Goal: Information Seeking & Learning: Learn about a topic

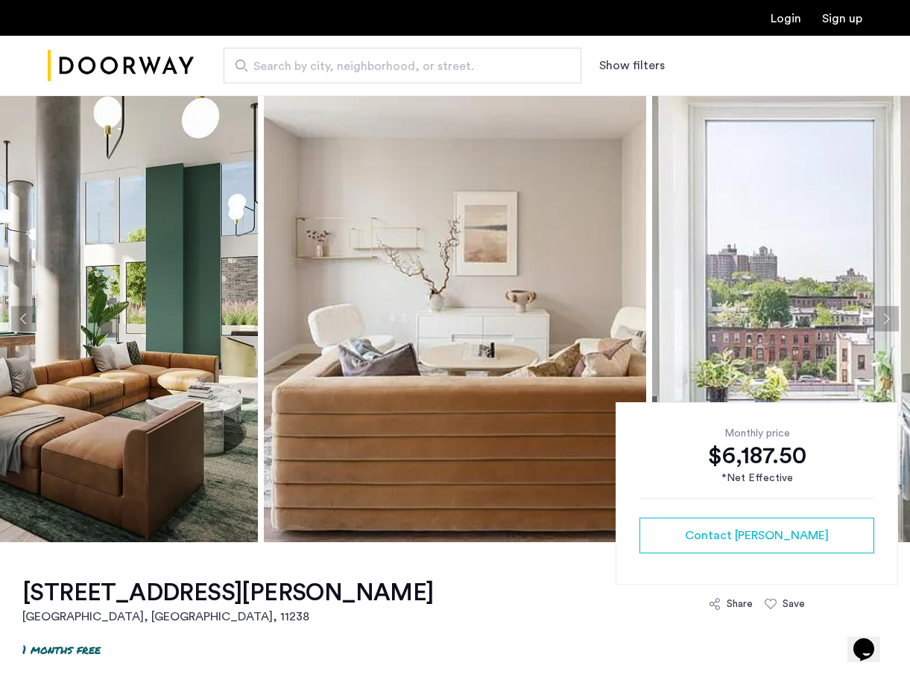
click at [885, 318] on button "Next apartment" at bounding box center [885, 318] width 25 height 25
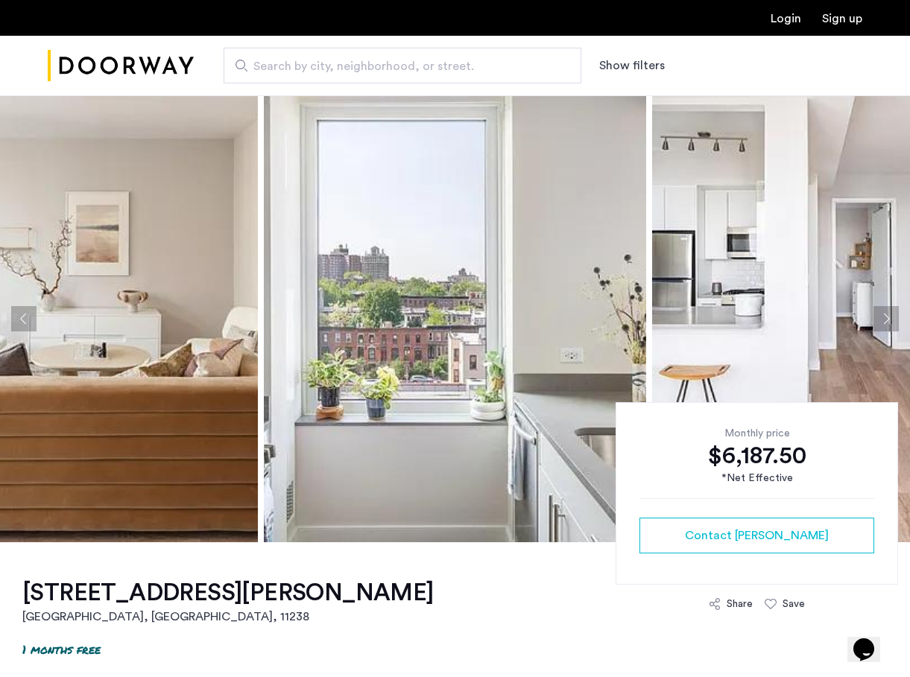
click at [885, 318] on button "Next apartment" at bounding box center [885, 318] width 25 height 25
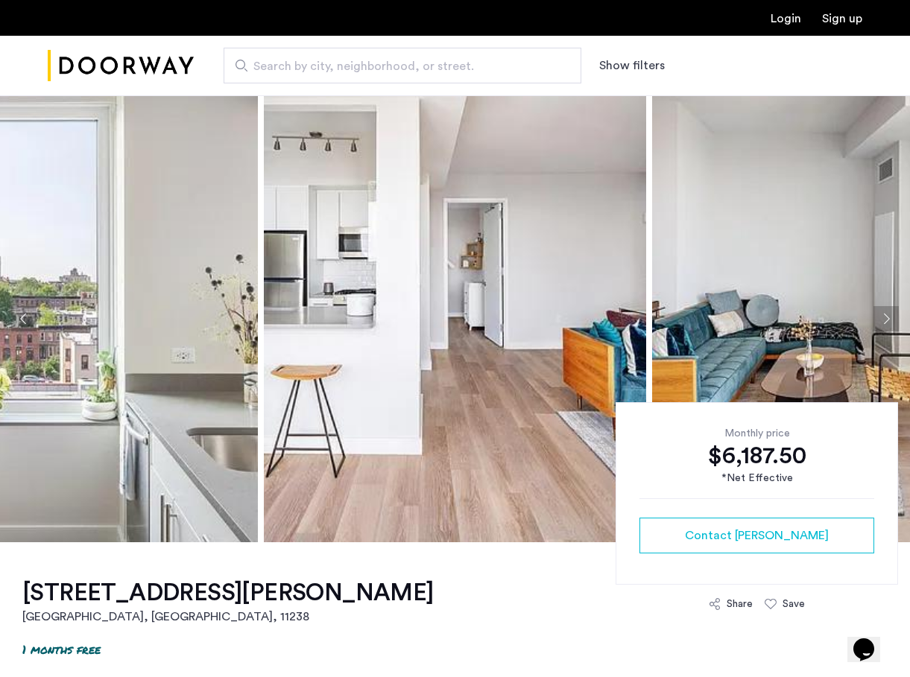
click at [885, 318] on button "Next apartment" at bounding box center [885, 318] width 25 height 25
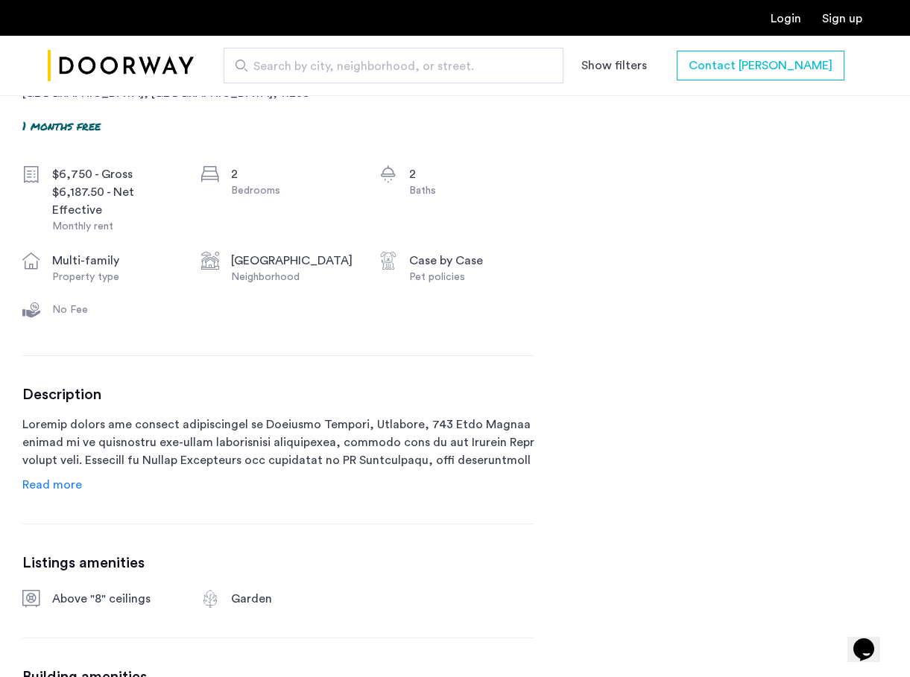
scroll to position [525, 0]
drag, startPoint x: 413, startPoint y: 424, endPoint x: 501, endPoint y: 424, distance: 87.9
click at [501, 424] on p at bounding box center [278, 442] width 512 height 54
copy p "595 Dean Street"
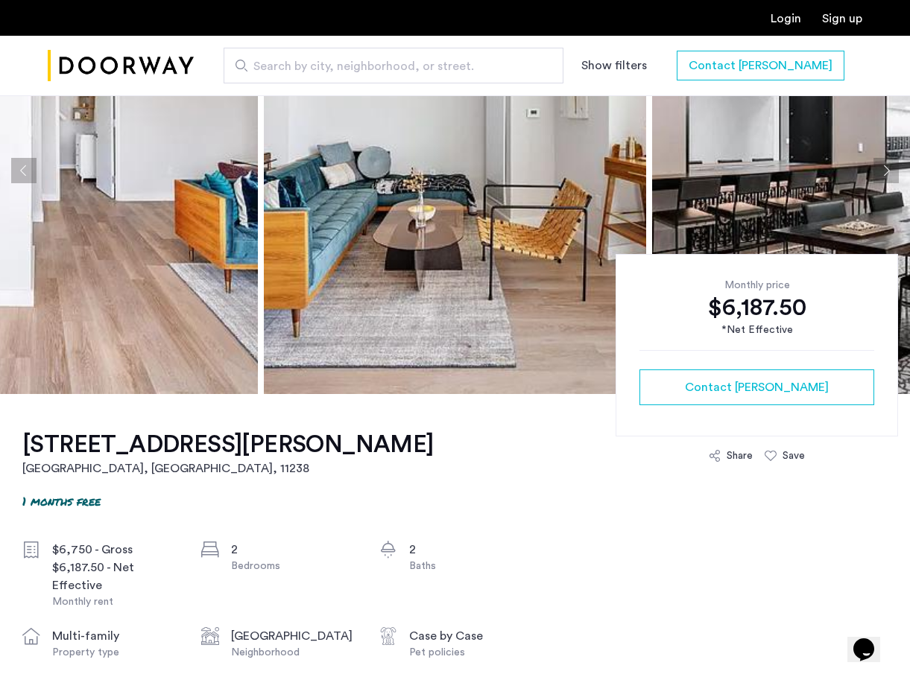
scroll to position [0, 0]
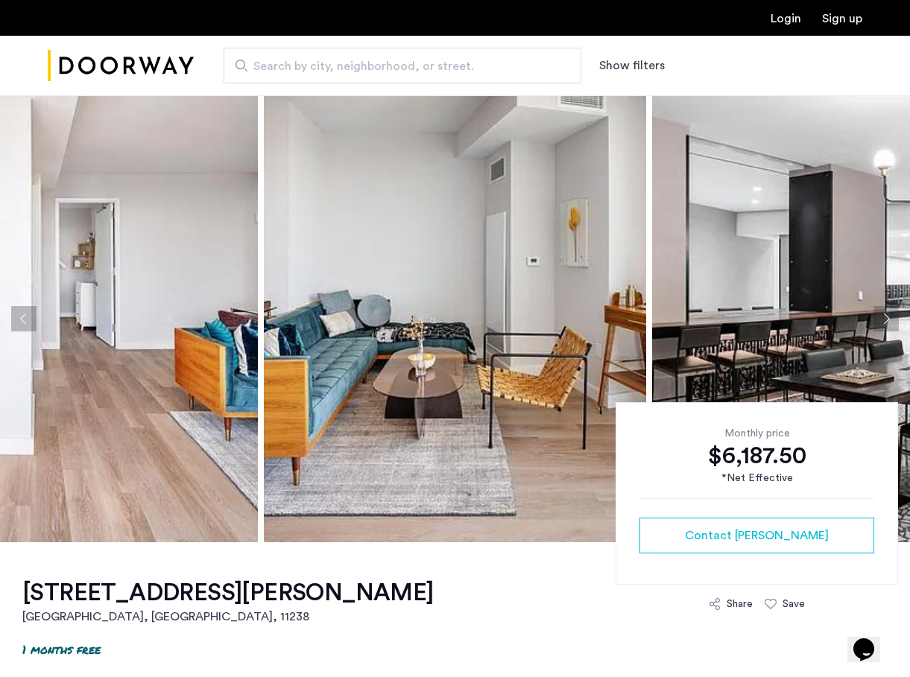
click at [304, 327] on img at bounding box center [455, 318] width 382 height 447
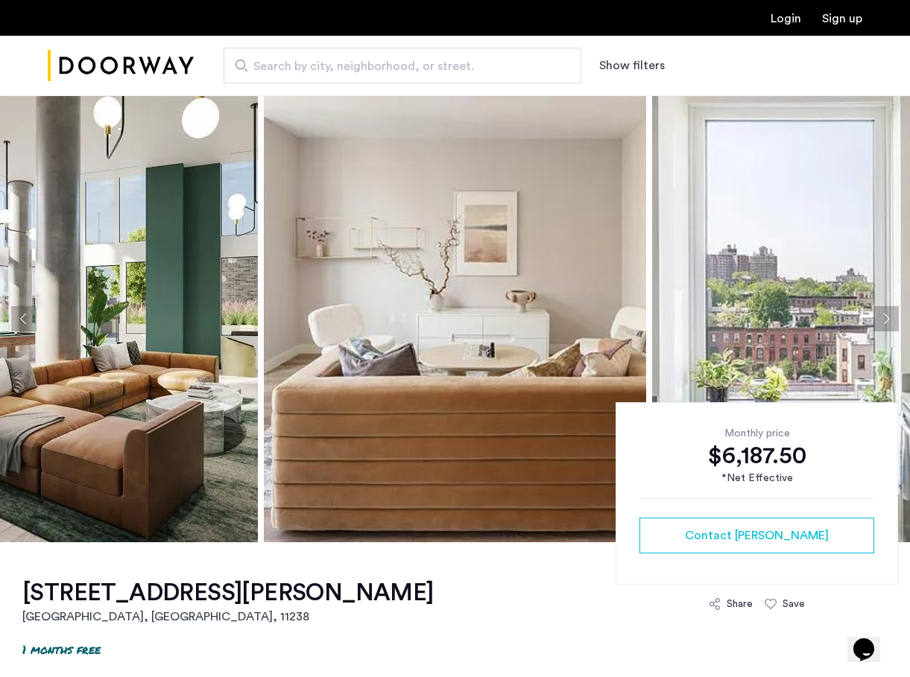
click at [882, 316] on button "Next apartment" at bounding box center [885, 318] width 25 height 25
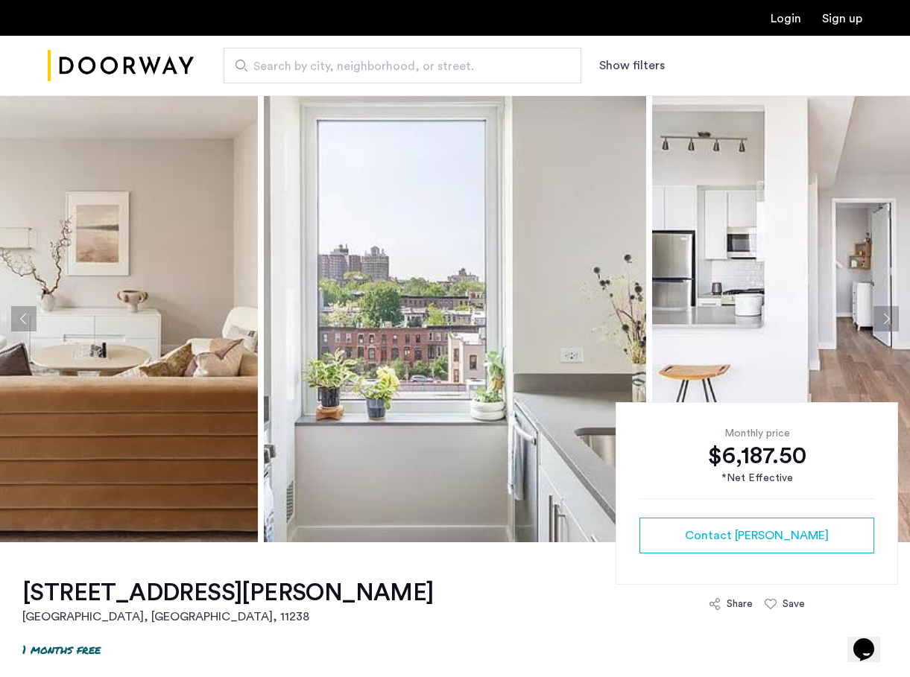
click at [882, 316] on button "Next apartment" at bounding box center [885, 318] width 25 height 25
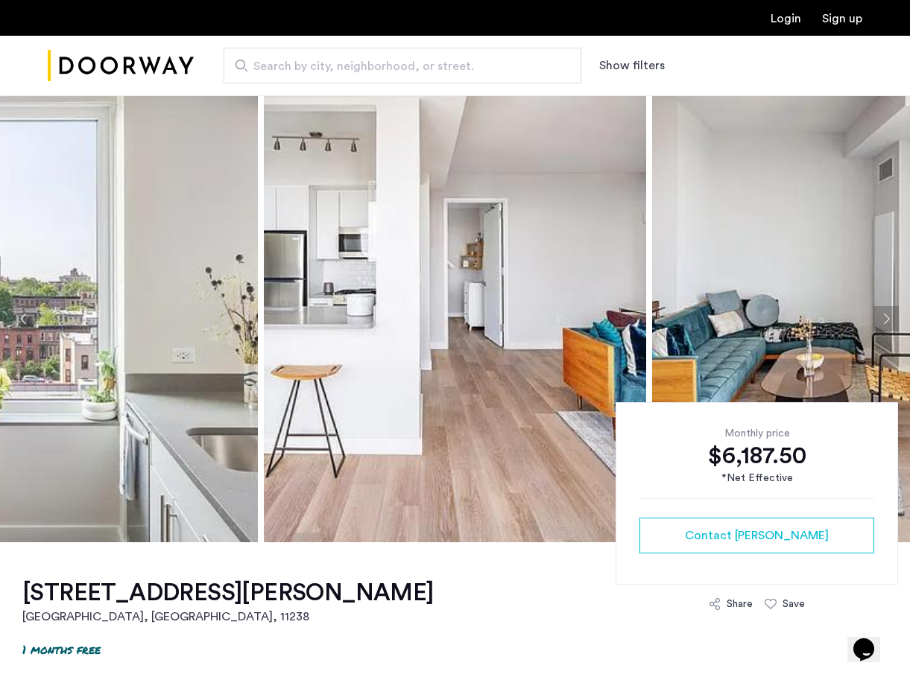
click at [882, 316] on button "Next apartment" at bounding box center [885, 318] width 25 height 25
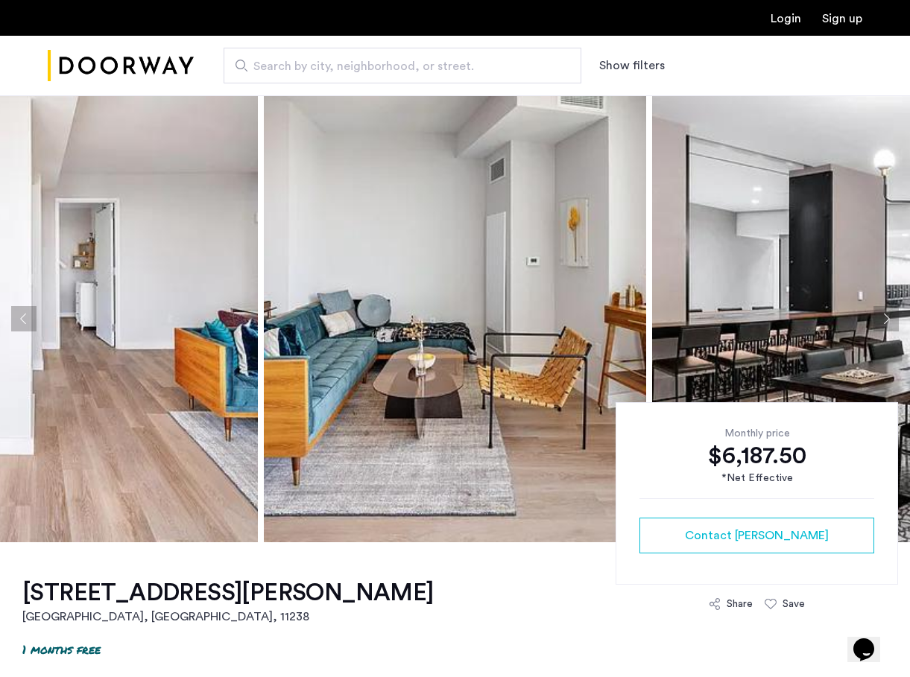
click at [882, 316] on button "Next apartment" at bounding box center [885, 318] width 25 height 25
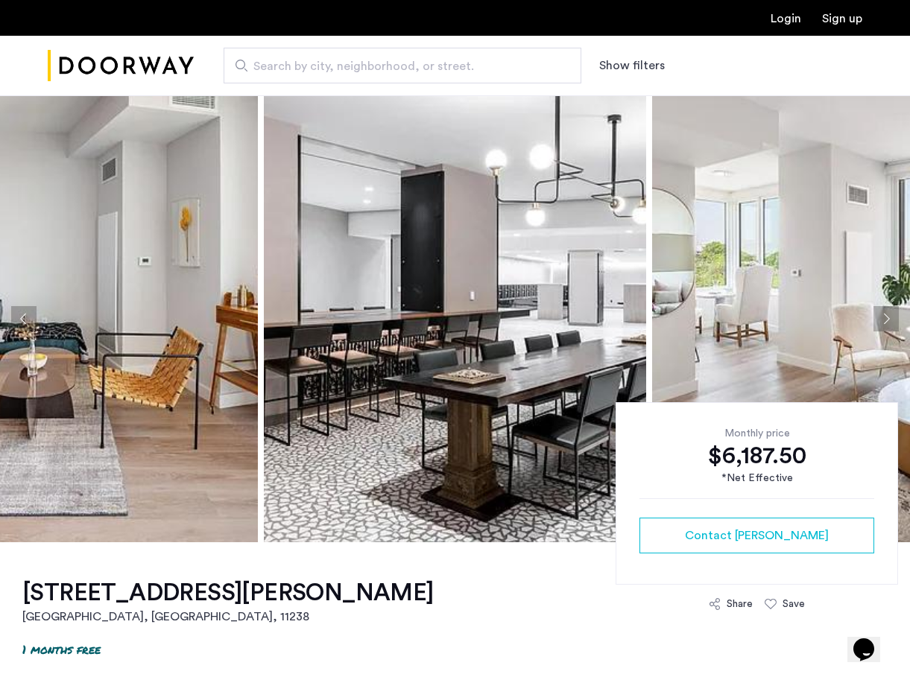
click at [882, 316] on button "Next apartment" at bounding box center [885, 318] width 25 height 25
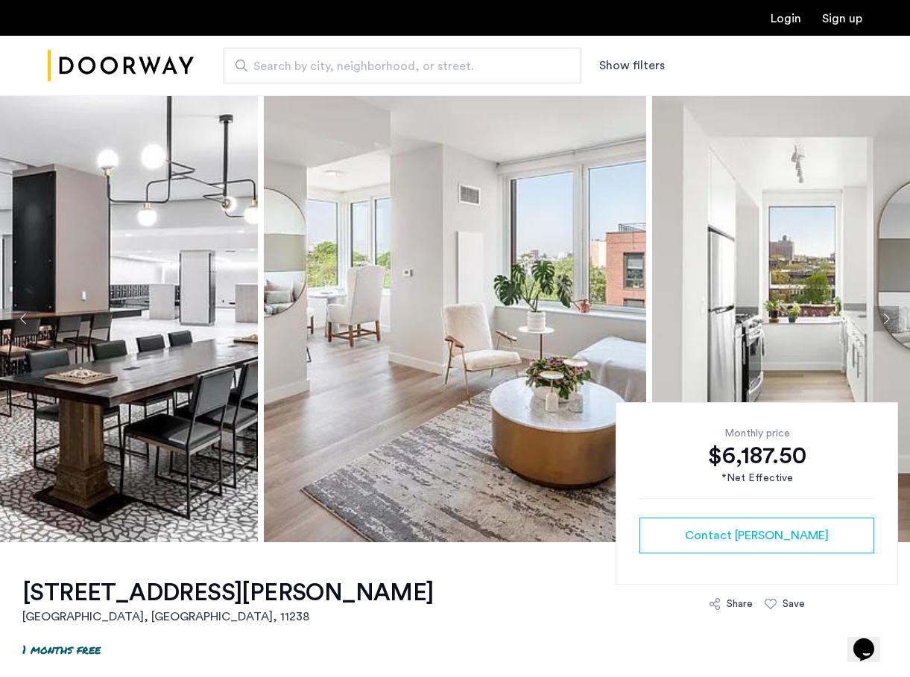
click at [882, 316] on button "Next apartment" at bounding box center [885, 318] width 25 height 25
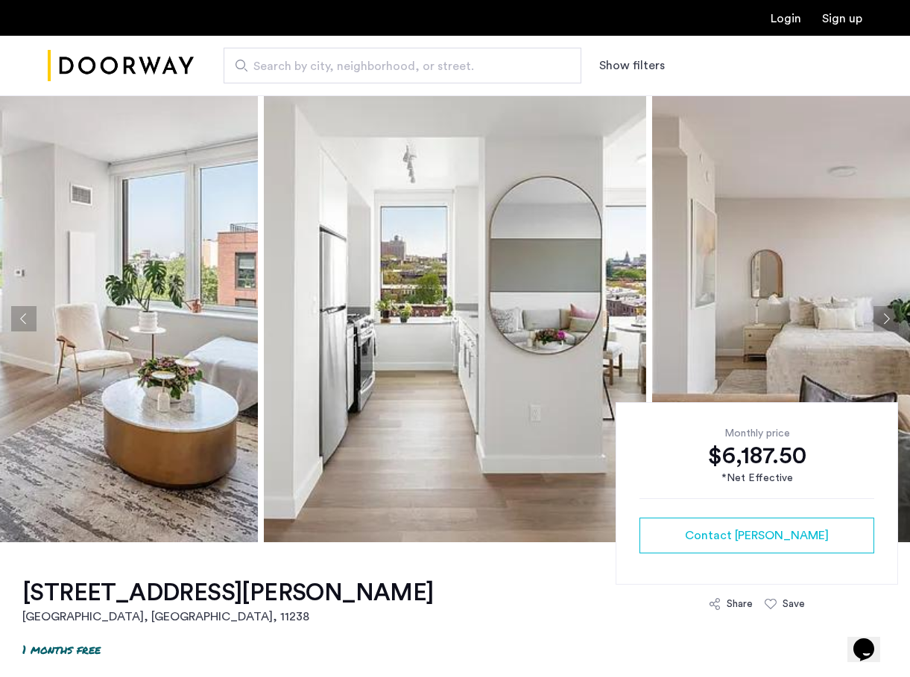
click at [882, 316] on button "Next apartment" at bounding box center [885, 318] width 25 height 25
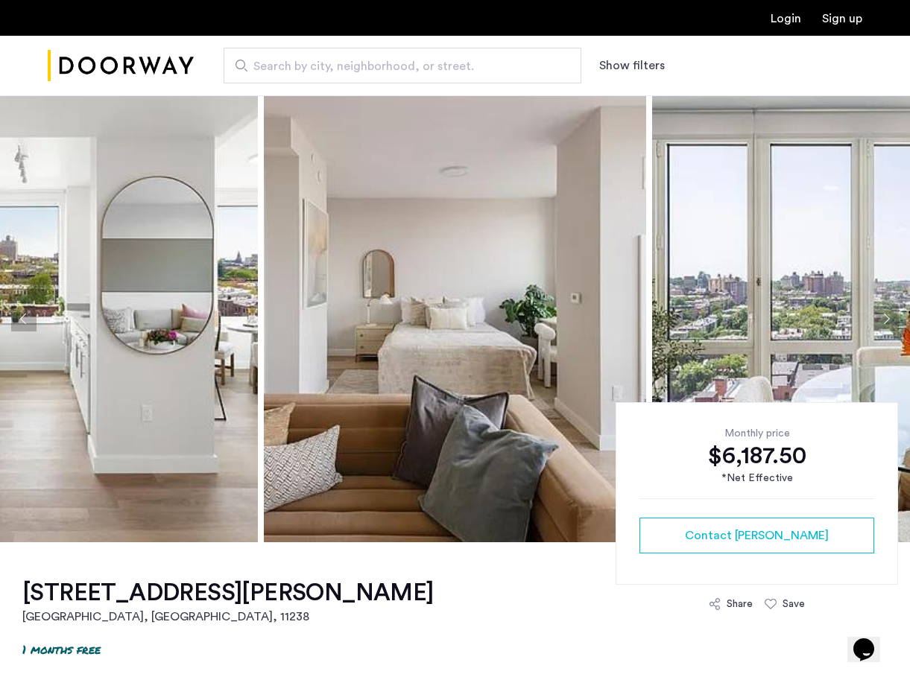
click at [882, 316] on button "Next apartment" at bounding box center [885, 318] width 25 height 25
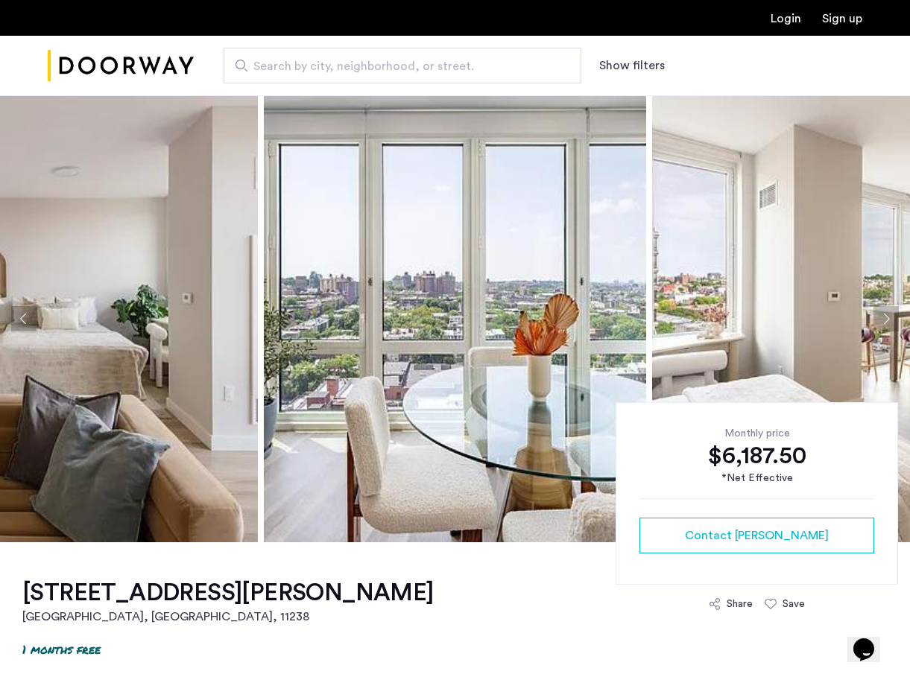
click at [882, 316] on button "Next apartment" at bounding box center [885, 318] width 25 height 25
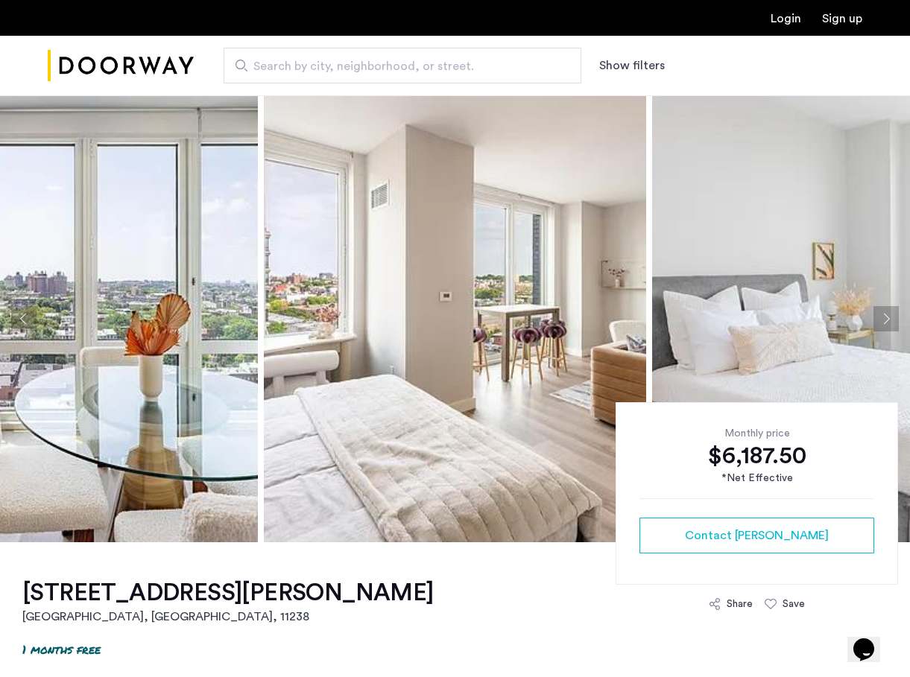
click at [882, 316] on button "Next apartment" at bounding box center [885, 318] width 25 height 25
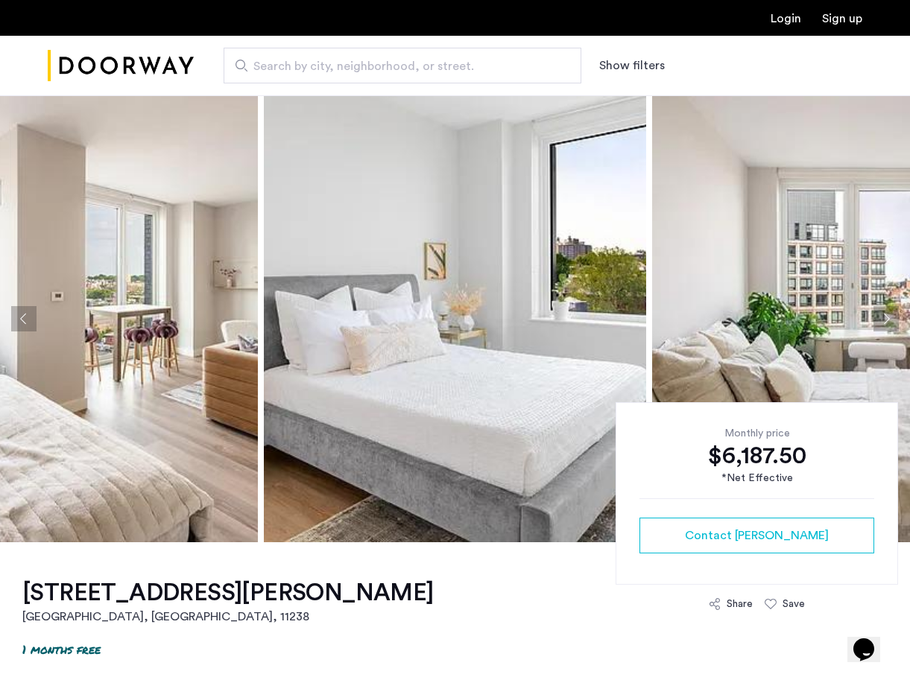
click at [882, 316] on button "Next apartment" at bounding box center [885, 318] width 25 height 25
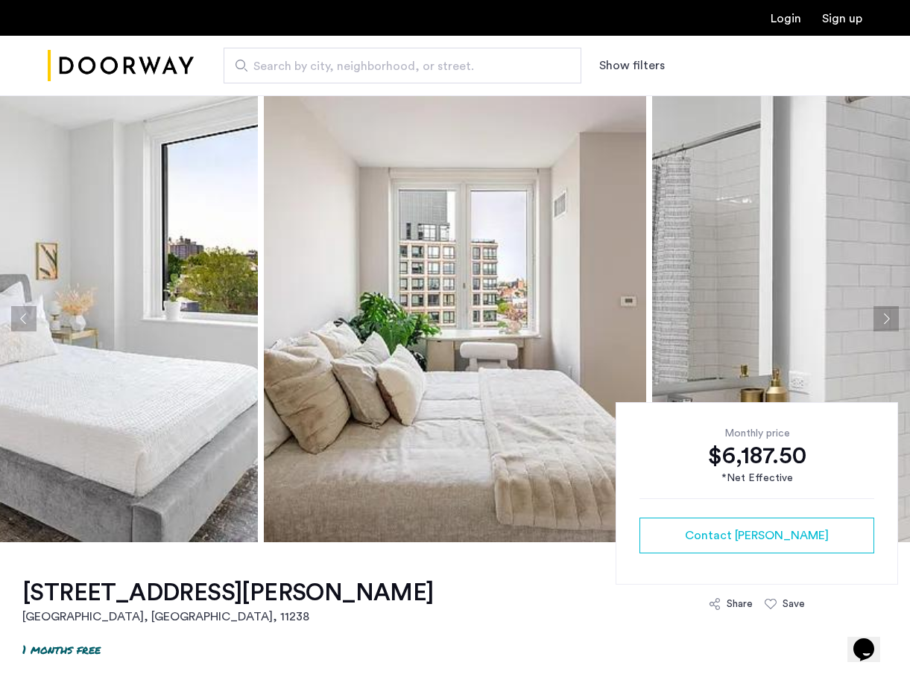
click at [882, 316] on button "Next apartment" at bounding box center [885, 318] width 25 height 25
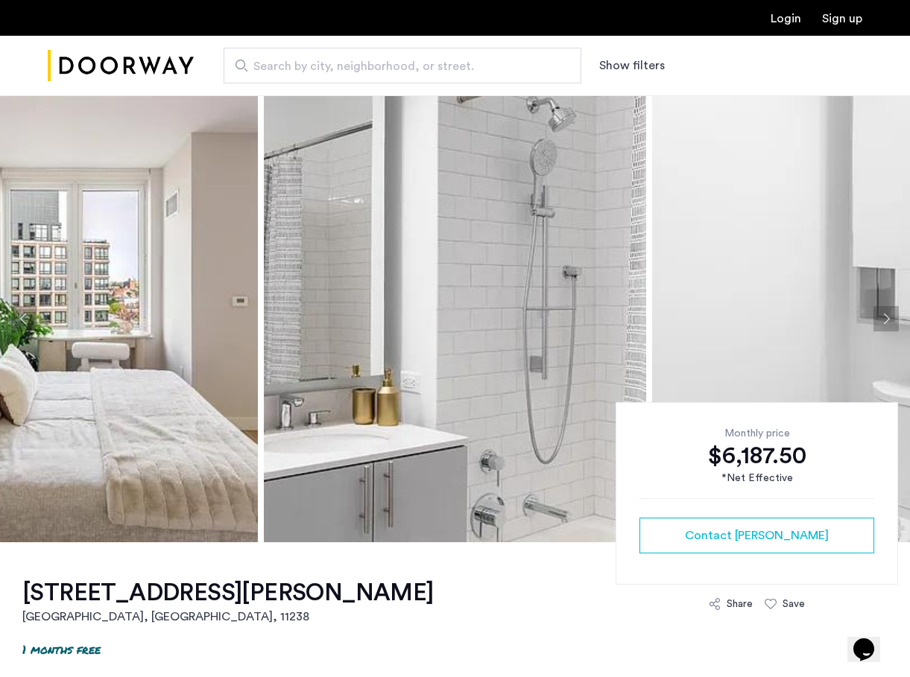
click at [882, 316] on button "Next apartment" at bounding box center [885, 318] width 25 height 25
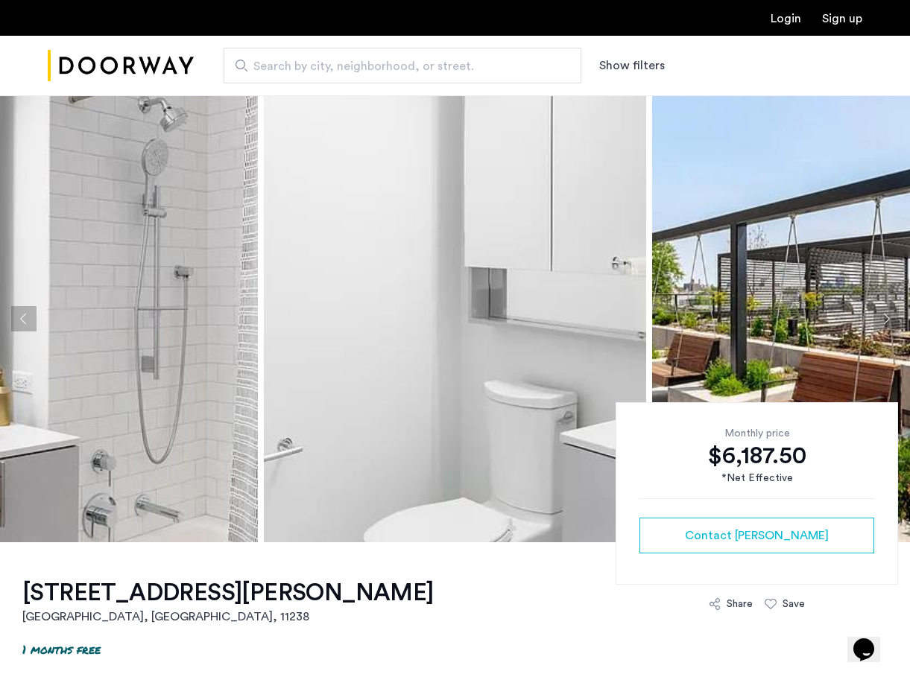
click at [882, 316] on button "Next apartment" at bounding box center [885, 318] width 25 height 25
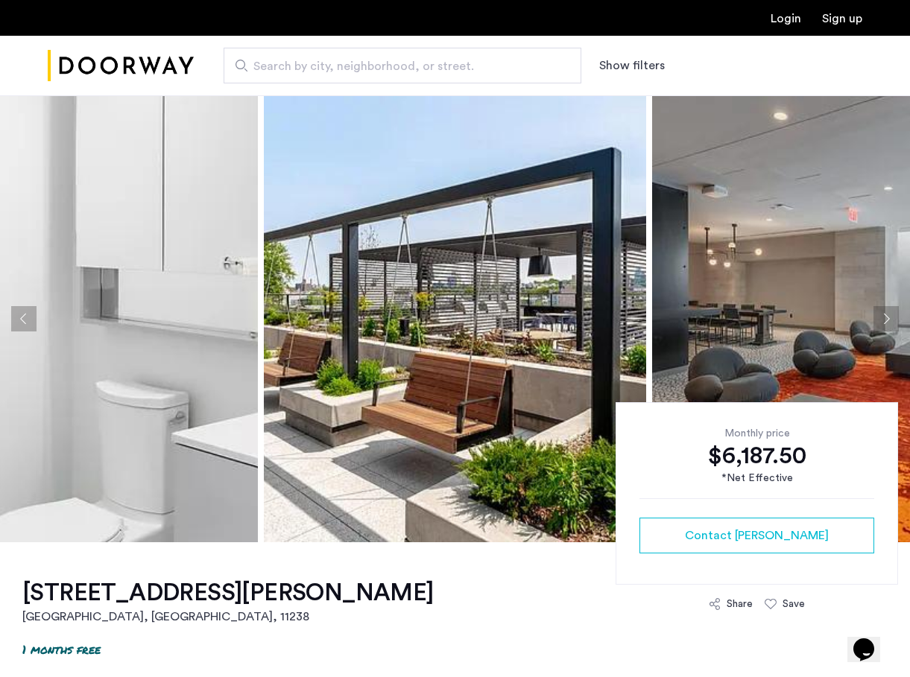
click at [882, 316] on button "Next apartment" at bounding box center [885, 318] width 25 height 25
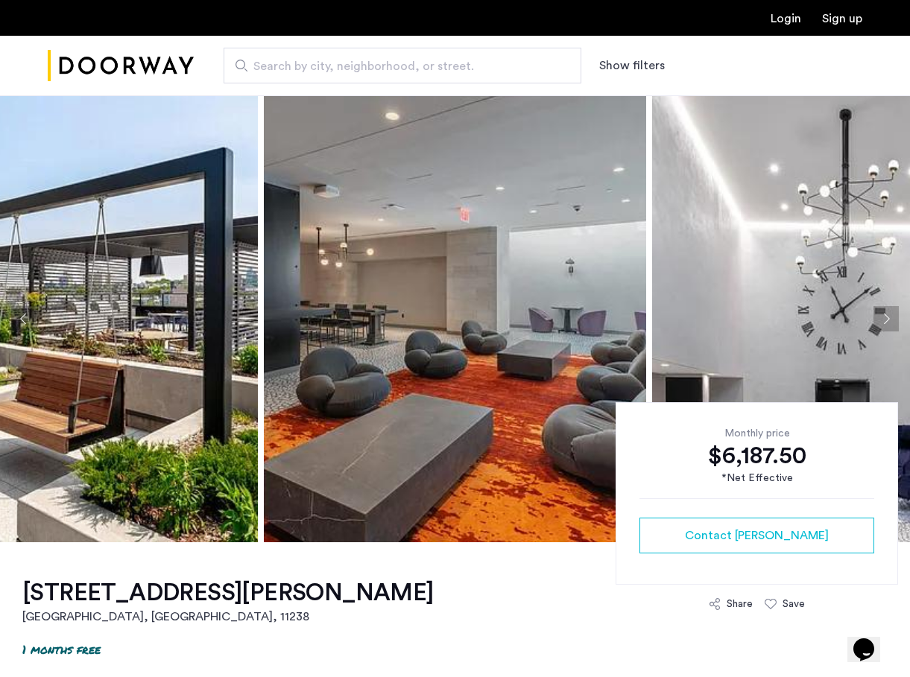
click at [882, 316] on button "Next apartment" at bounding box center [885, 318] width 25 height 25
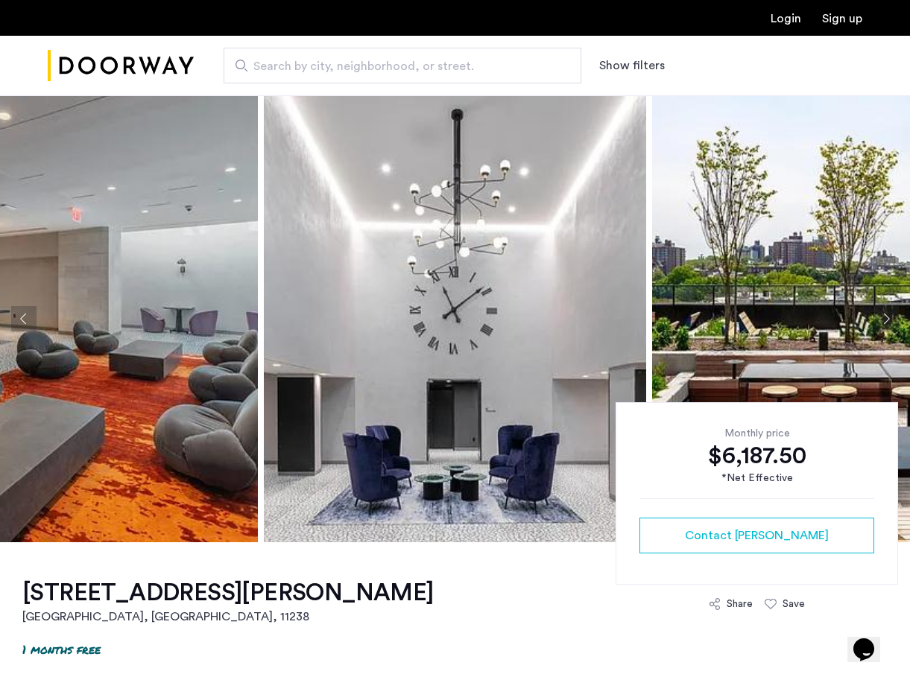
click at [882, 316] on button "Next apartment" at bounding box center [885, 318] width 25 height 25
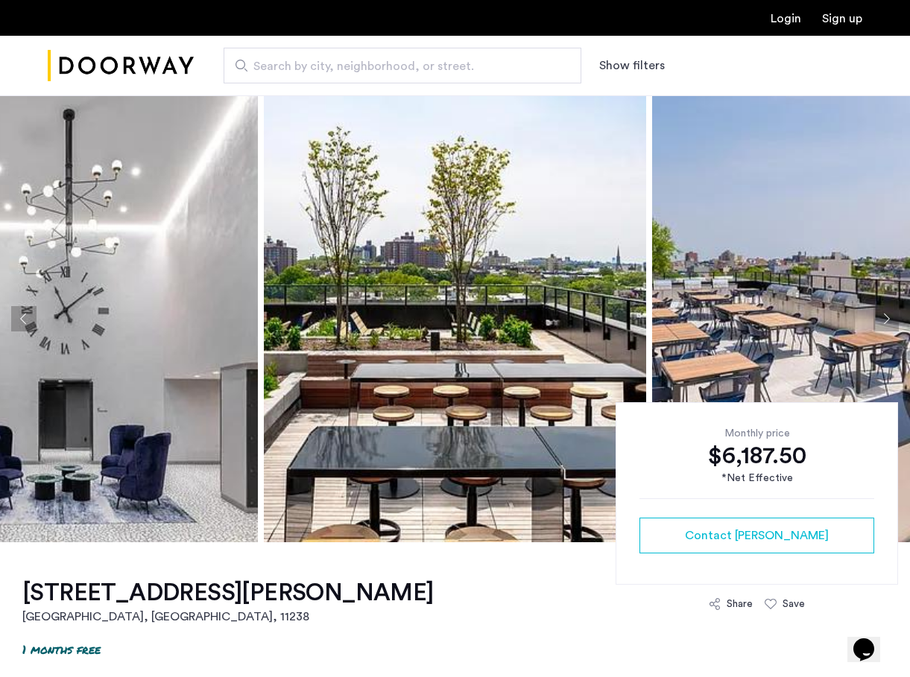
click at [882, 316] on button "Next apartment" at bounding box center [885, 318] width 25 height 25
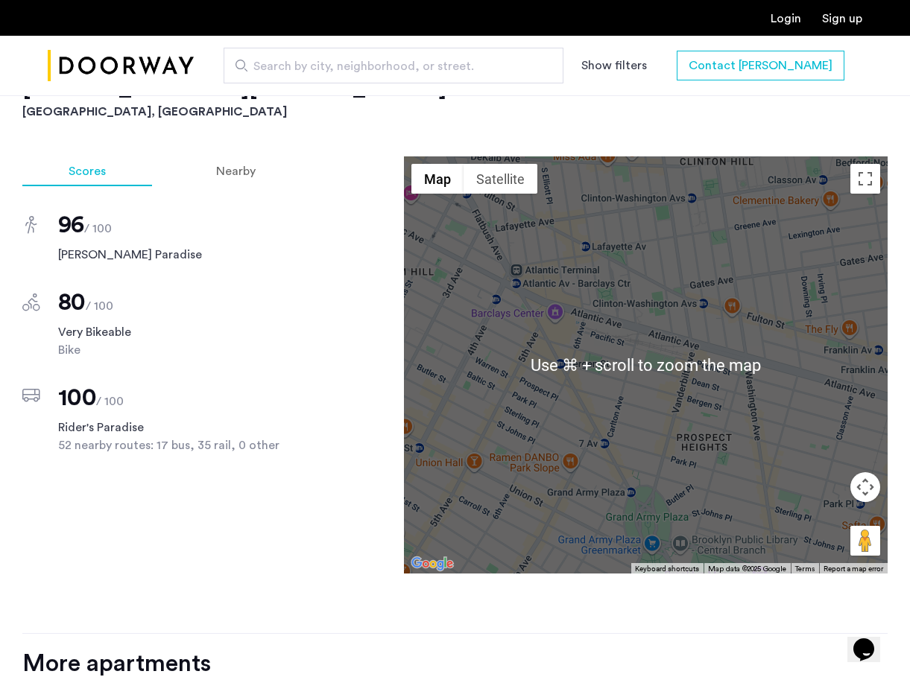
scroll to position [1392, 0]
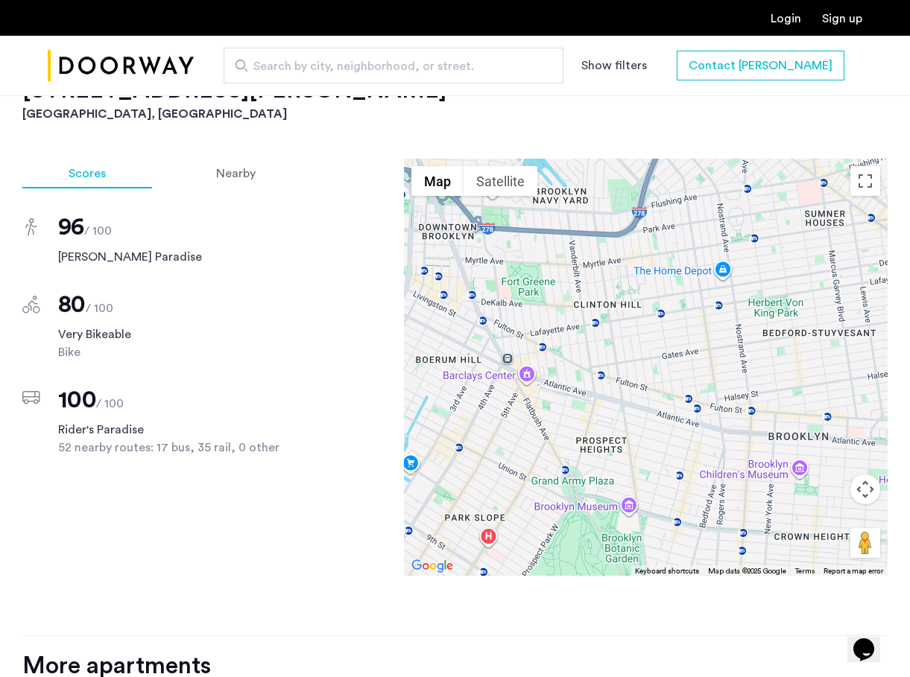
drag, startPoint x: 794, startPoint y: 465, endPoint x: 644, endPoint y: 455, distance: 150.1
click at [644, 455] on div at bounding box center [646, 367] width 484 height 417
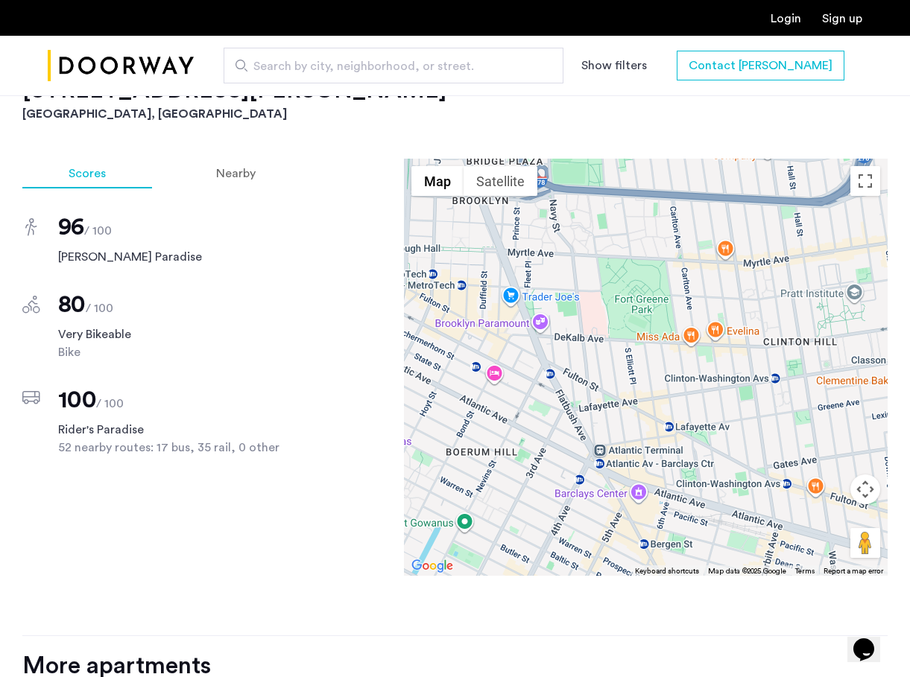
drag, startPoint x: 487, startPoint y: 331, endPoint x: 630, endPoint y: 341, distance: 144.2
click at [630, 341] on div at bounding box center [646, 367] width 484 height 417
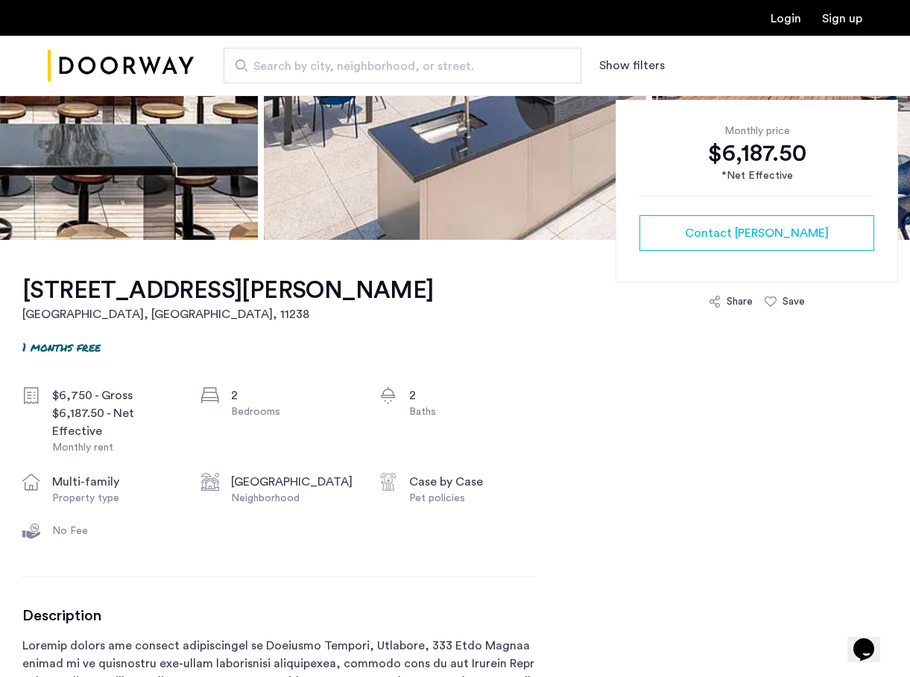
scroll to position [0, 0]
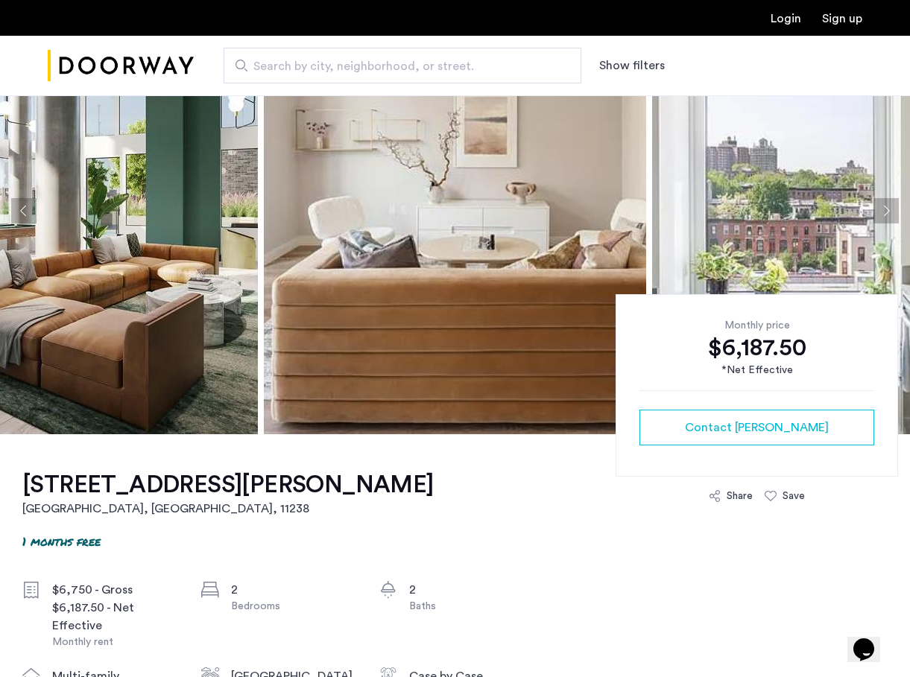
scroll to position [107, 0]
click at [882, 215] on button "Next apartment" at bounding box center [885, 211] width 25 height 25
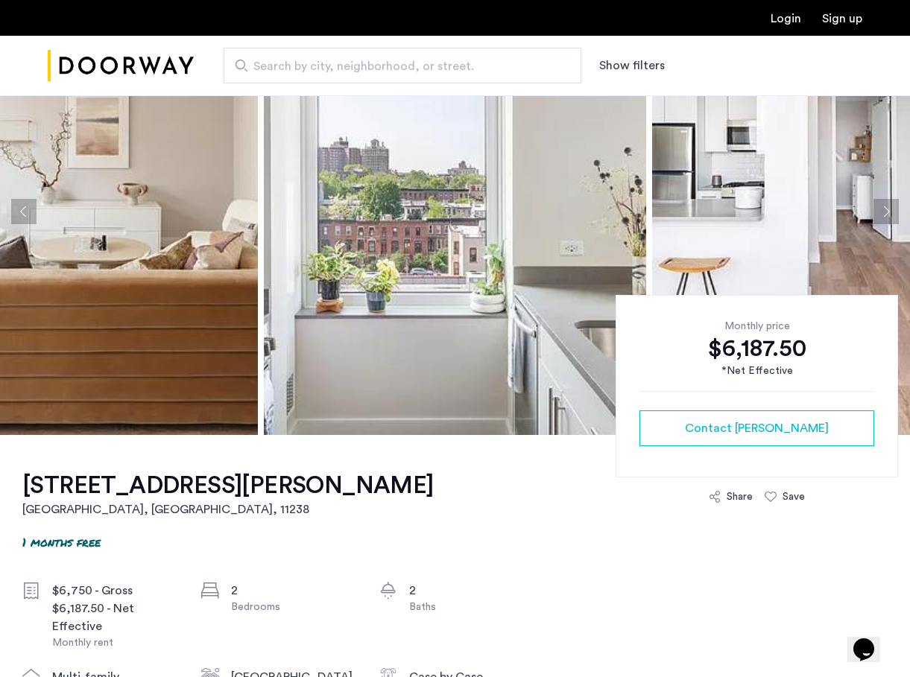
click at [883, 213] on button "Next apartment" at bounding box center [885, 211] width 25 height 25
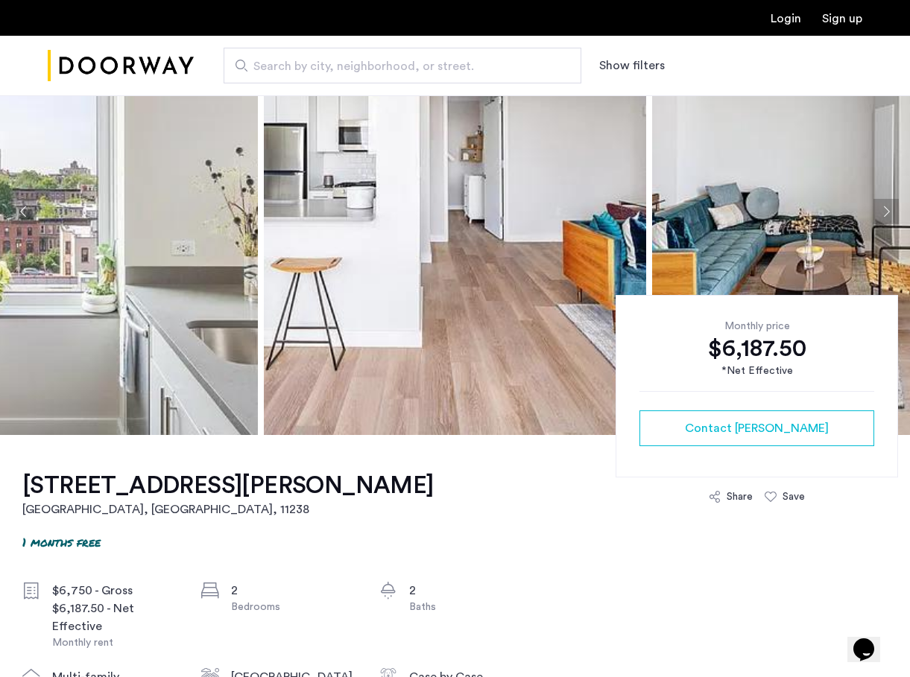
click at [884, 213] on button "Next apartment" at bounding box center [885, 211] width 25 height 25
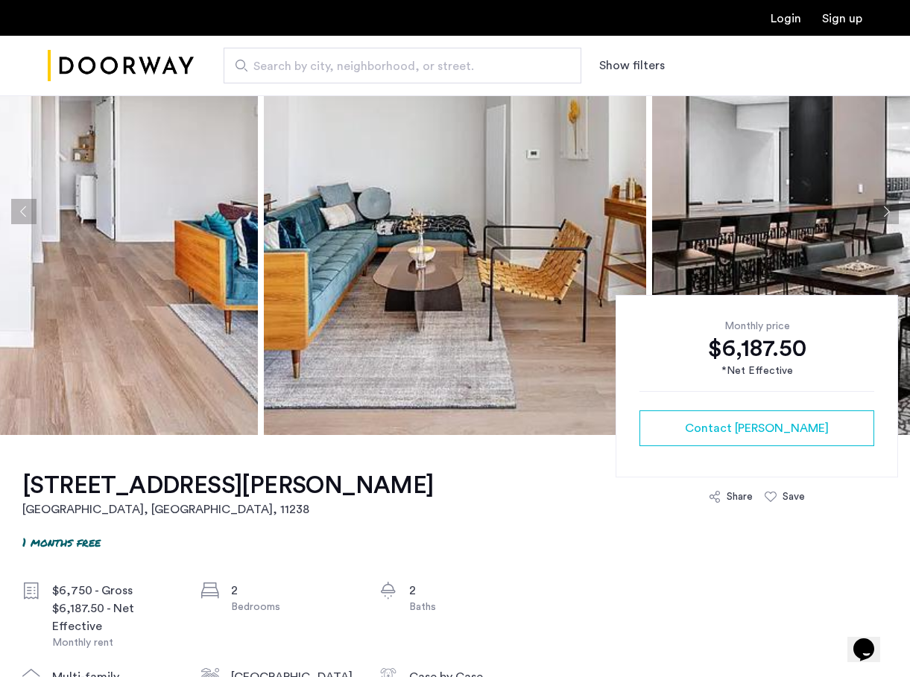
click at [883, 213] on button "Next apartment" at bounding box center [885, 211] width 25 height 25
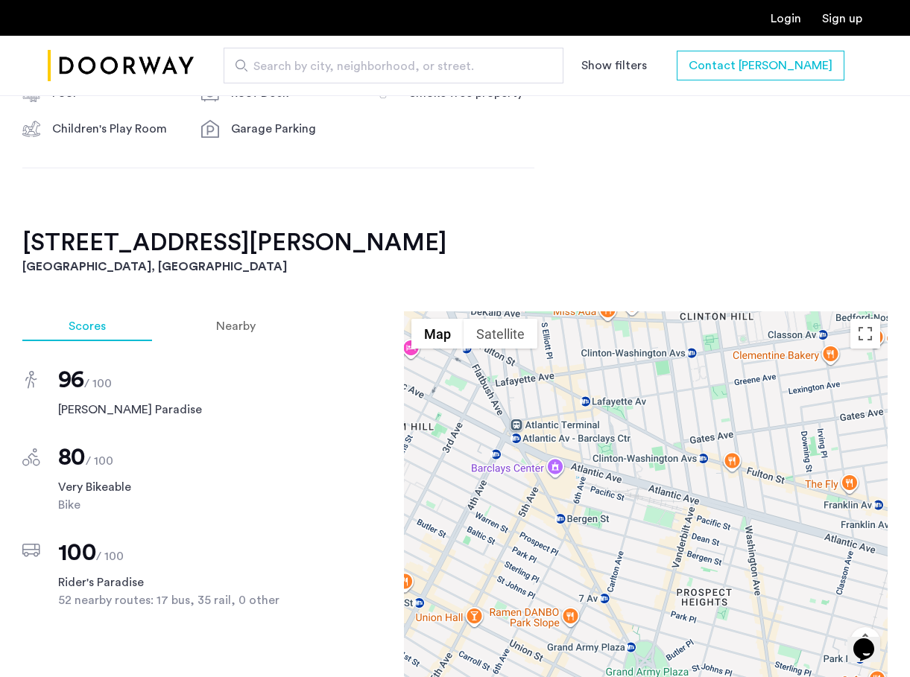
scroll to position [1259, 0]
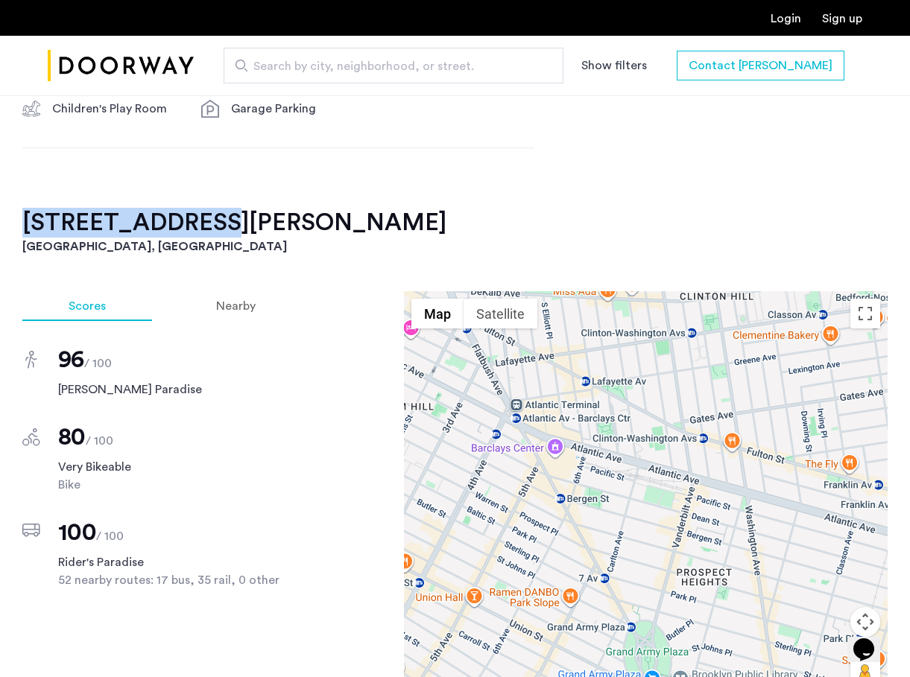
drag, startPoint x: 22, startPoint y: 217, endPoint x: 197, endPoint y: 218, distance: 175.1
click at [197, 218] on div "595 Dean Street, Unit 614 Brooklyn, NY , 11238 1 months free $6,750 - Gross $6,…" at bounding box center [455, 224] width 910 height 1882
copy h2 "595 Dean Street"
